Goal: Task Accomplishment & Management: Use online tool/utility

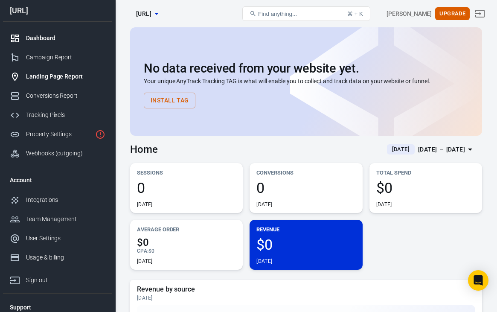
scroll to position [2, 0]
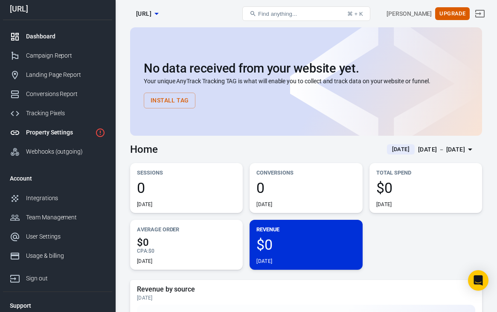
click at [71, 130] on div "Property Settings" at bounding box center [59, 132] width 66 height 9
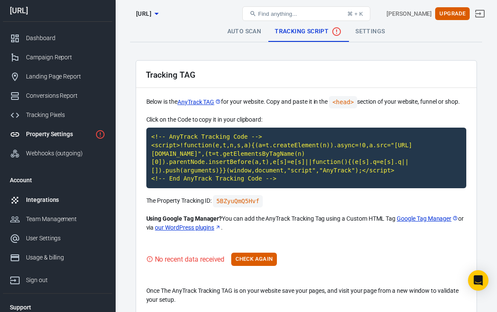
click at [44, 198] on div "Integrations" at bounding box center [65, 200] width 79 height 9
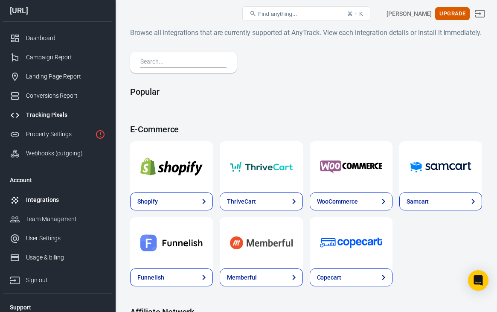
click at [53, 116] on div "Tracking Pixels" at bounding box center [65, 115] width 79 height 9
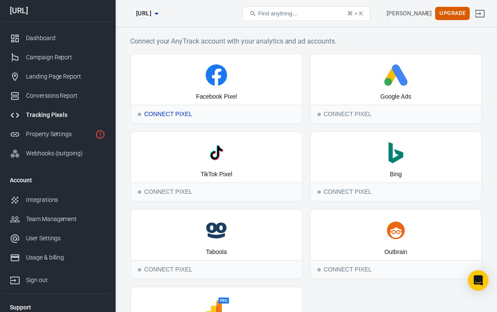
click at [248, 97] on div "Facebook Pixel" at bounding box center [216, 79] width 171 height 50
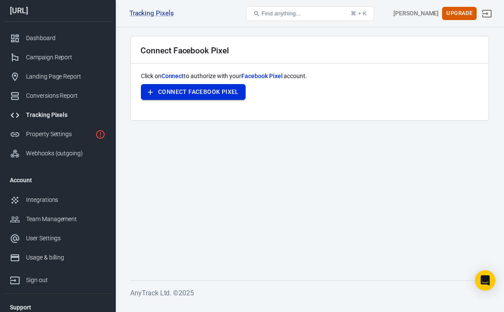
click at [213, 93] on button "Connect Facebook Pixel" at bounding box center [193, 92] width 105 height 16
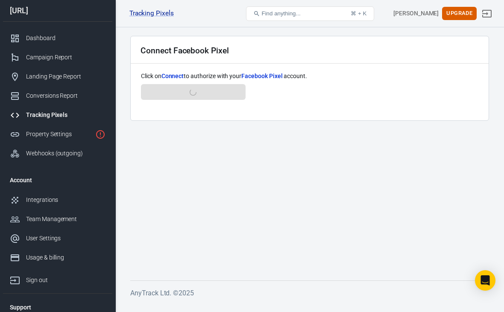
click at [211, 92] on div "Click on Connect to authorize with your Facebook Pixel account. Connect Faceboo…" at bounding box center [309, 91] width 337 height 38
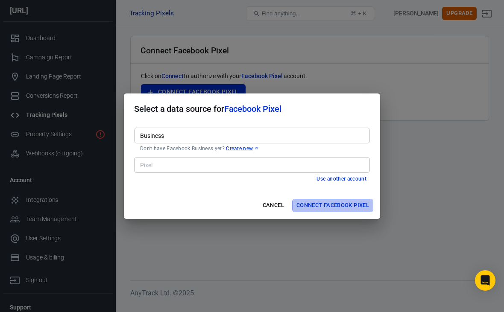
click at [311, 209] on button "Connect Facebook Pixel" at bounding box center [332, 205] width 81 height 13
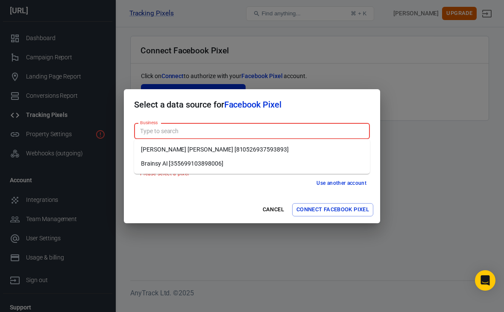
click at [247, 132] on input "Business" at bounding box center [251, 131] width 229 height 11
click at [236, 161] on li "Brainsy AI [355699103898006]" at bounding box center [252, 164] width 236 height 14
type input "Brainsy AI [355699103898006]"
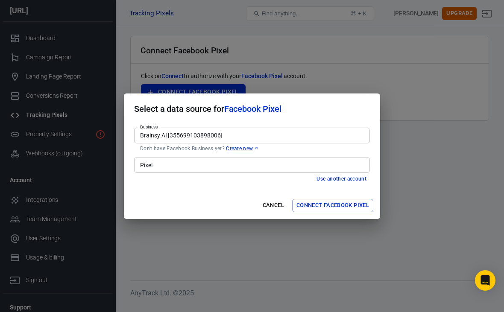
click at [234, 171] on div "Pixel" at bounding box center [252, 165] width 236 height 16
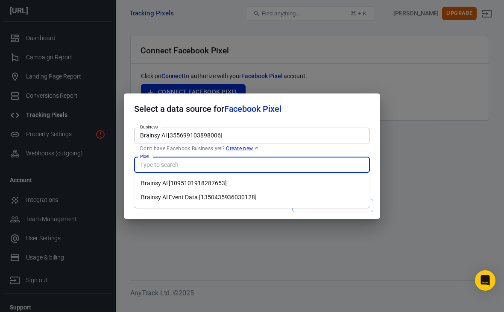
click at [239, 187] on li "Brainsy AI [1095101918287653]" at bounding box center [252, 183] width 236 height 14
type input "Brainsy AI [1095101918287653]"
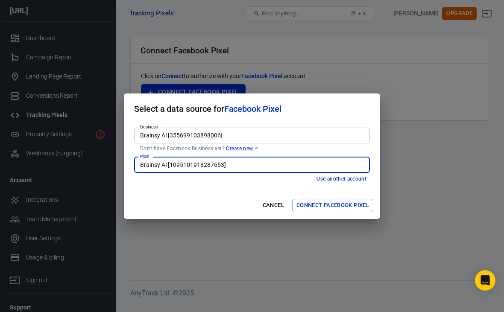
click at [350, 210] on button "Connect Facebook Pixel" at bounding box center [332, 205] width 81 height 13
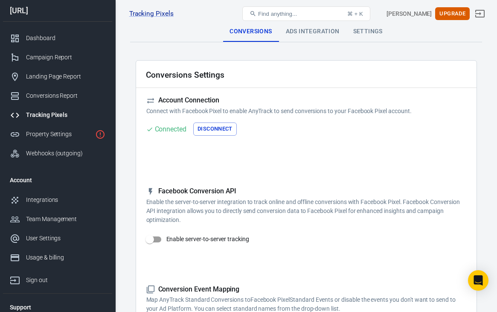
click at [158, 239] on input "Enable server-to-server tracking" at bounding box center [149, 239] width 49 height 16
checkbox input "false"
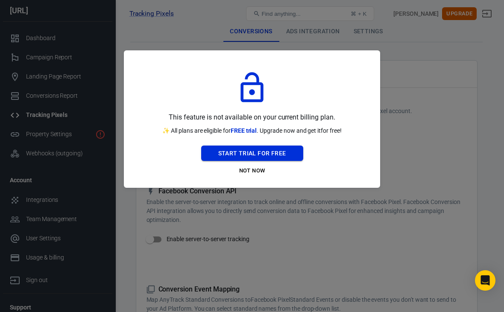
click at [257, 153] on button "Start Trial For Free" at bounding box center [252, 154] width 102 height 16
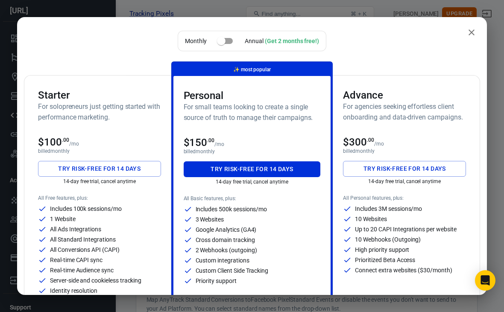
click at [90, 93] on h3 "Starter" at bounding box center [99, 95] width 123 height 12
click at [89, 96] on h3 "Starter" at bounding box center [99, 95] width 123 height 12
click at [131, 171] on button "Try risk-free for 14 days" at bounding box center [99, 169] width 123 height 16
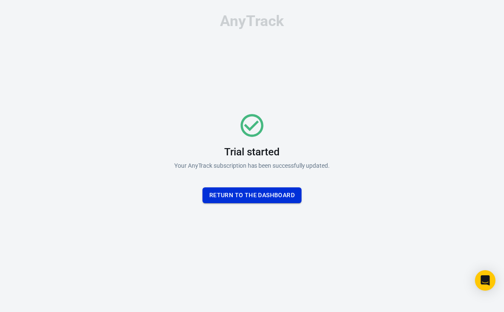
click at [284, 197] on button "Return To the dashboard" at bounding box center [251, 195] width 99 height 16
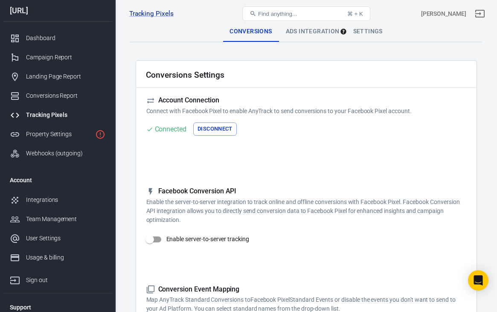
click at [151, 236] on input "Enable server-to-server tracking" at bounding box center [149, 239] width 49 height 16
checkbox input "true"
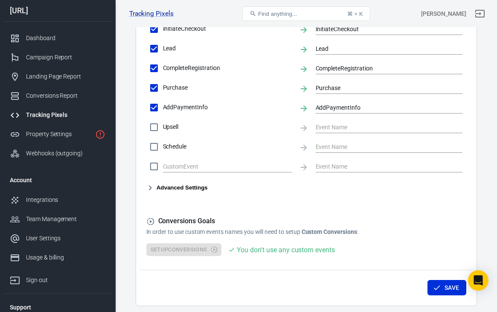
scroll to position [471, 0]
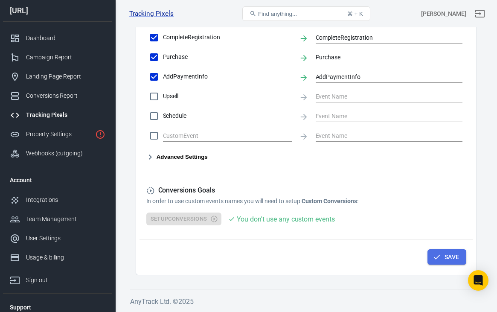
click at [441, 262] on button "Save" at bounding box center [447, 257] width 39 height 16
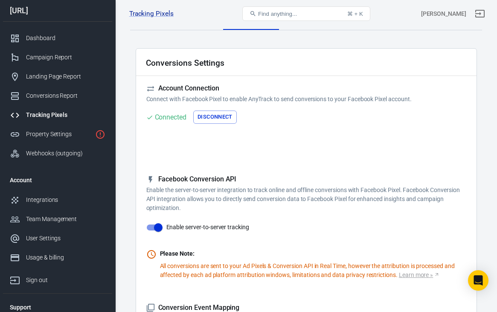
scroll to position [0, 0]
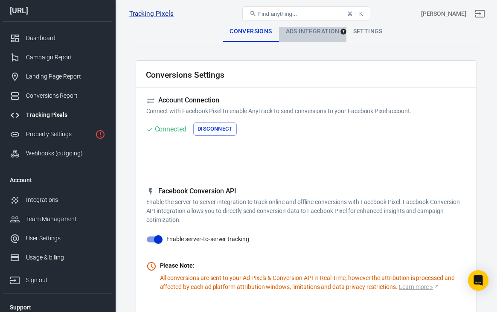
click at [301, 35] on div "Ads Integration" at bounding box center [312, 31] width 67 height 20
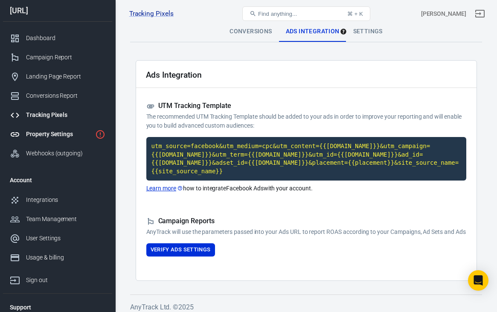
click at [68, 132] on div "Property Settings" at bounding box center [59, 134] width 66 height 9
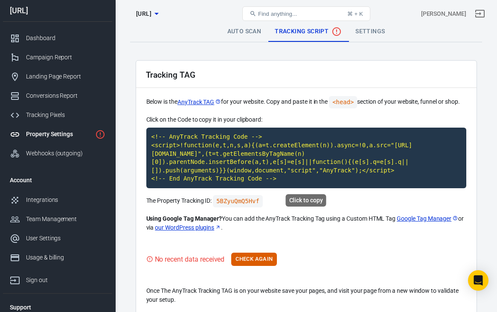
click at [184, 139] on code "<!-- AnyTrack Tracking Code --> <script>!function(e,t,n,s,a){(a=t.createElement…" at bounding box center [306, 158] width 320 height 61
click at [295, 166] on code "<!-- AnyTrack Tracking Code --> <script>!function(e,t,n,s,a){(a=t.createElement…" at bounding box center [306, 158] width 320 height 61
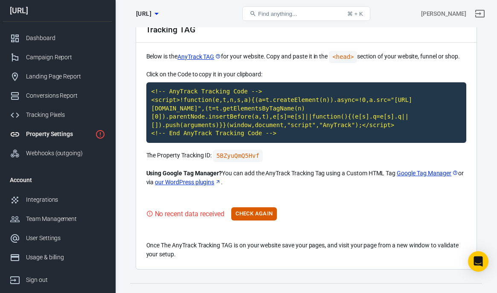
scroll to position [58, 0]
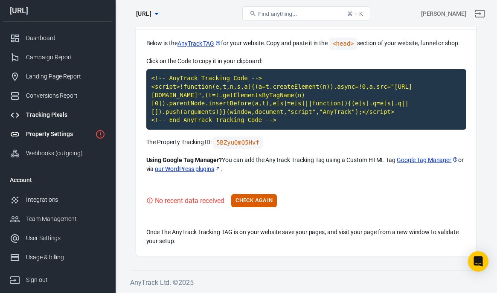
click at [59, 114] on div "Tracking Pixels" at bounding box center [65, 115] width 79 height 9
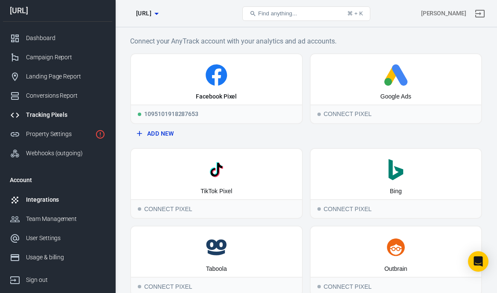
click at [34, 202] on div "Integrations" at bounding box center [65, 200] width 79 height 9
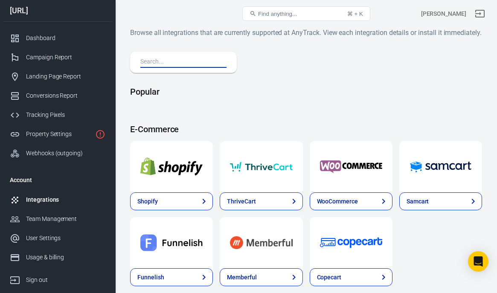
click at [175, 68] on input "text" at bounding box center [181, 62] width 83 height 11
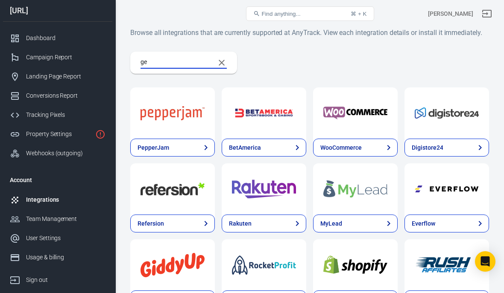
type input "g"
